Goal: Information Seeking & Learning: Learn about a topic

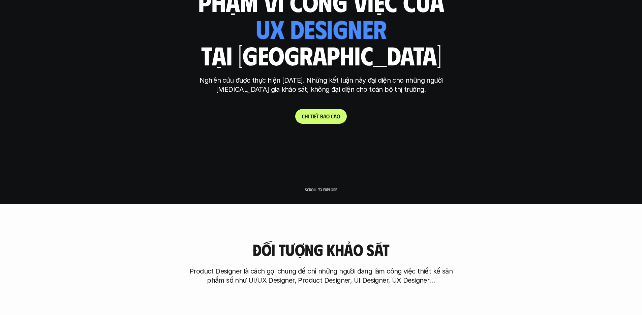
scroll to position [107, 0]
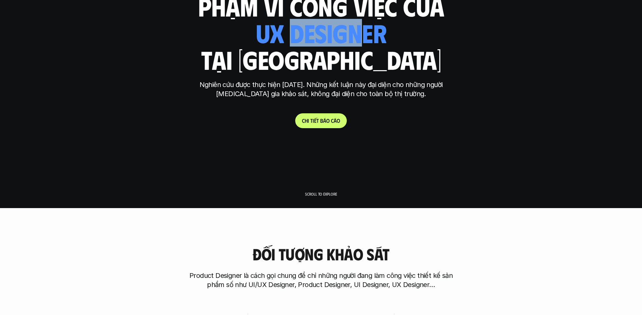
drag, startPoint x: 289, startPoint y: 32, endPoint x: 357, endPoint y: 35, distance: 68.5
click at [357, 35] on div "ui designer ui/ux designer product designer UX designer ui designer" at bounding box center [320, 33] width 131 height 28
click at [367, 34] on div "ui designer ui/ux designer product designer UX designer ui designer" at bounding box center [320, 33] width 131 height 28
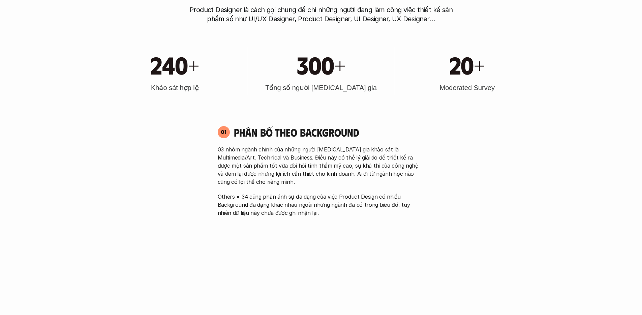
scroll to position [338, 0]
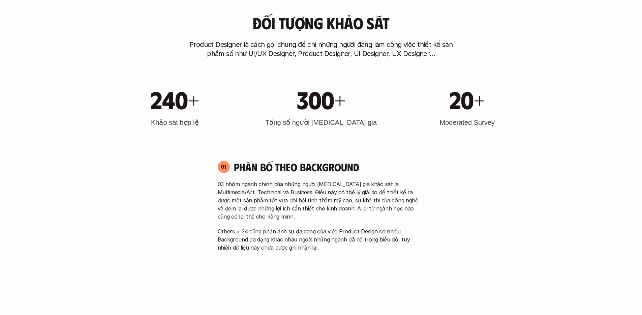
click at [459, 107] on h1 "20+" at bounding box center [466, 99] width 35 height 29
click at [322, 110] on h1 "300+" at bounding box center [321, 99] width 48 height 29
click at [169, 101] on h1 "240+" at bounding box center [175, 99] width 48 height 29
click at [475, 98] on h1 "20+" at bounding box center [466, 99] width 35 height 29
drag, startPoint x: 448, startPoint y: 100, endPoint x: 501, endPoint y: 100, distance: 53.2
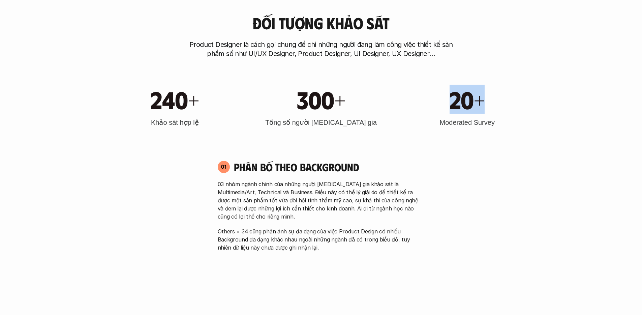
click at [501, 100] on div "20+" at bounding box center [467, 99] width 139 height 29
click at [499, 99] on div "20+" at bounding box center [467, 99] width 139 height 29
click at [328, 101] on h1 "300+" at bounding box center [321, 99] width 48 height 29
click at [174, 99] on h1 "240+" at bounding box center [175, 99] width 48 height 29
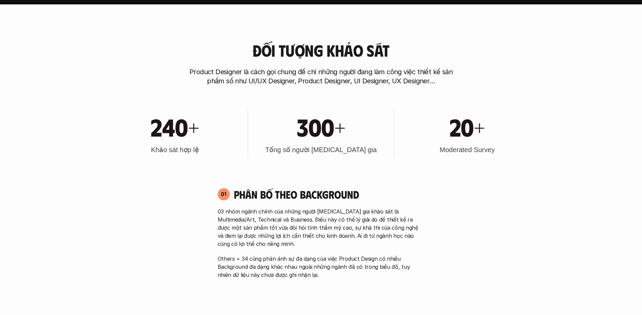
scroll to position [279, 0]
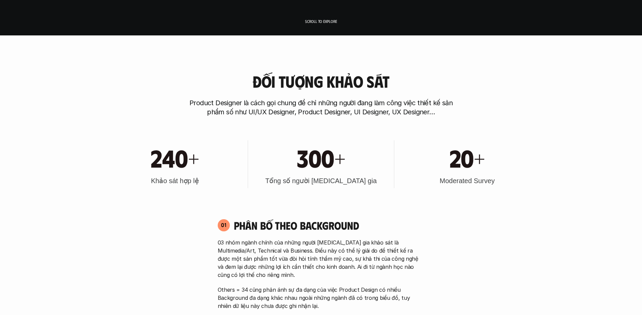
click at [534, 72] on div "Đối tượng khảo sát Product Designer là cách gọi chung để chỉ những người đang l…" at bounding box center [320, 94] width 431 height 44
